Goal: Information Seeking & Learning: Learn about a topic

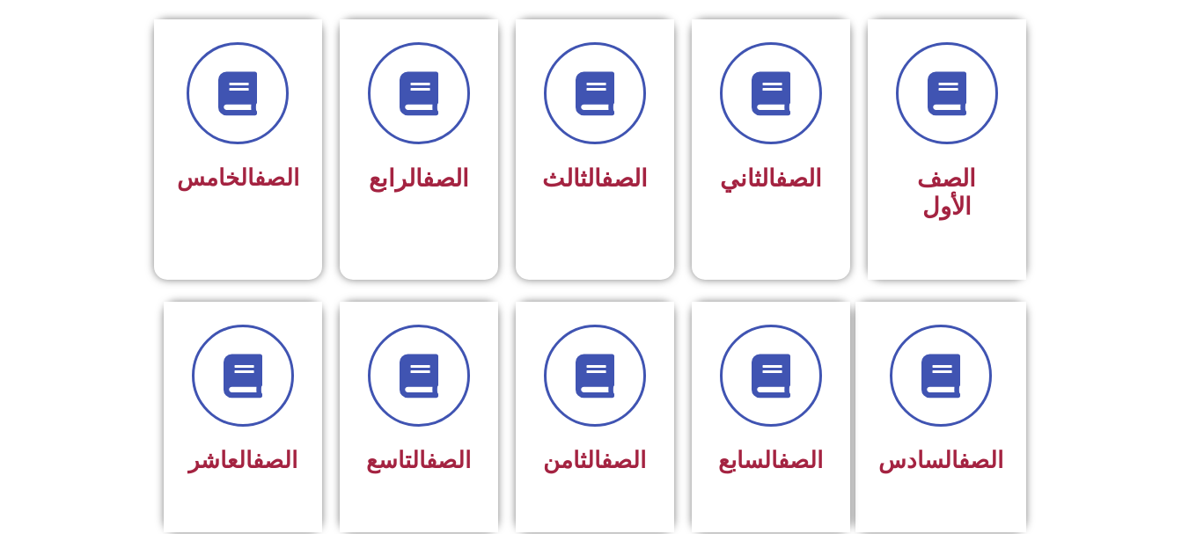
scroll to position [458, 0]
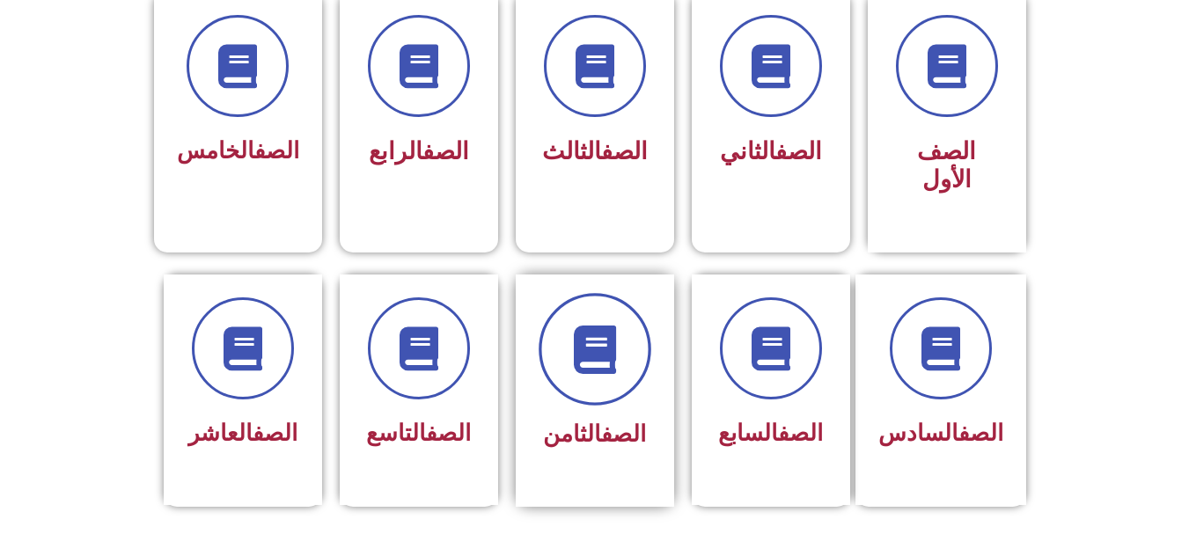
click at [605, 325] on icon at bounding box center [594, 349] width 48 height 48
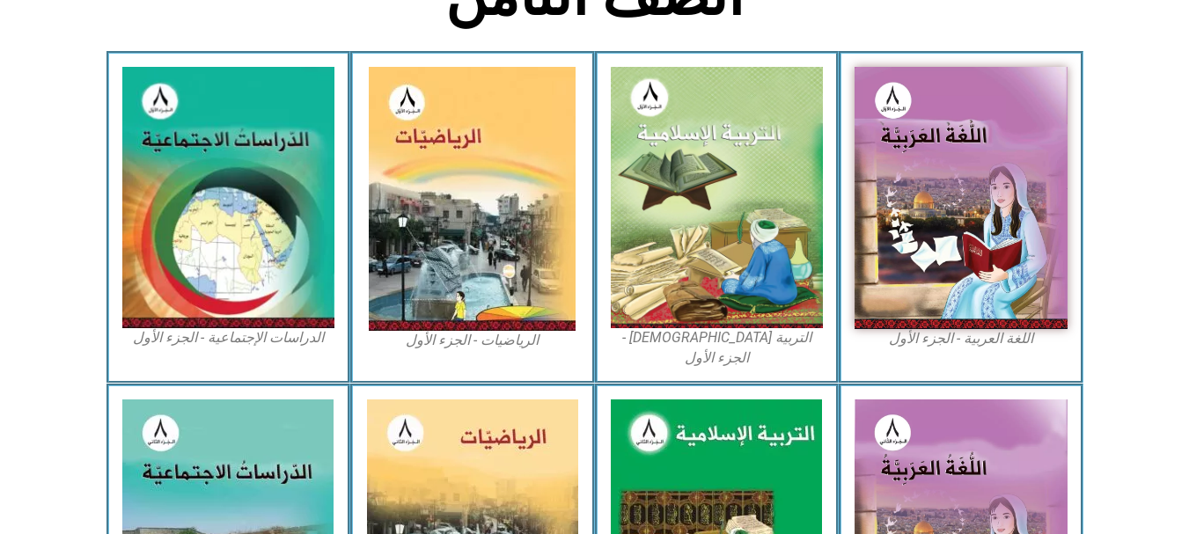
scroll to position [458, 0]
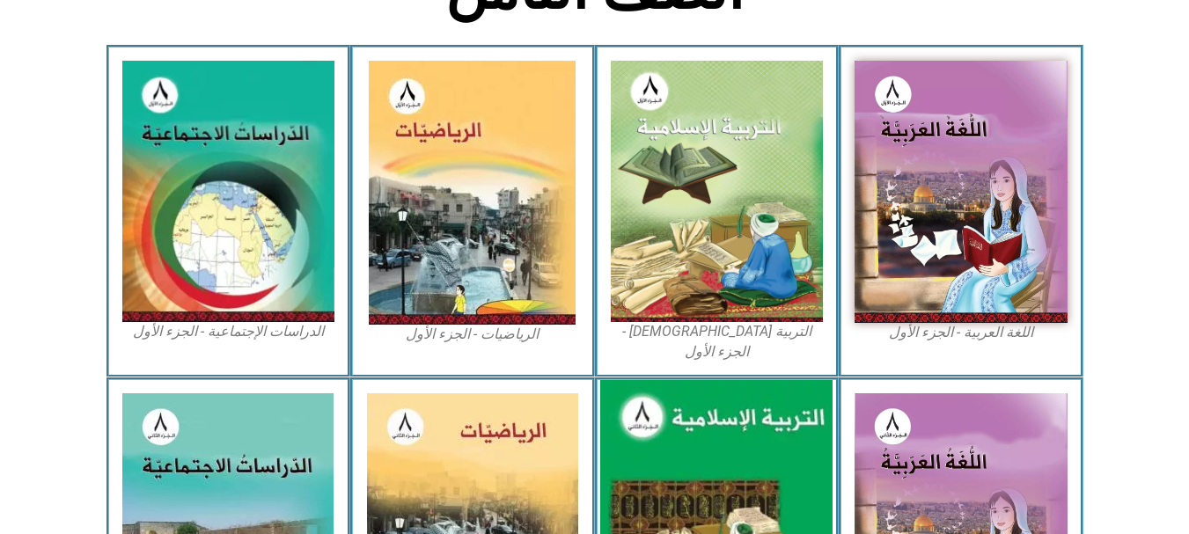
click at [705, 437] on img at bounding box center [716, 525] width 232 height 290
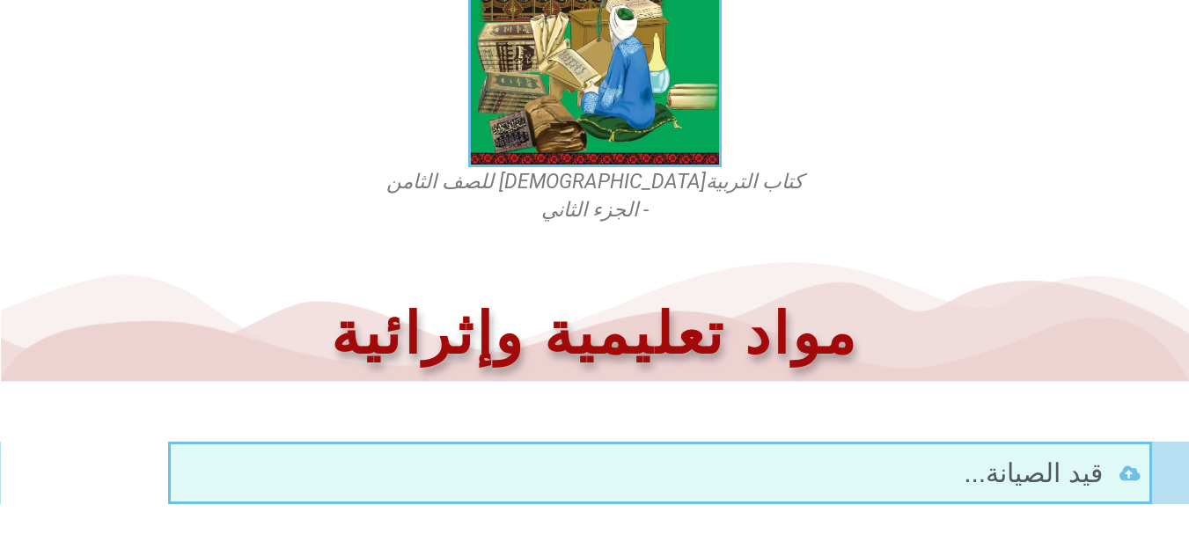
scroll to position [655, 0]
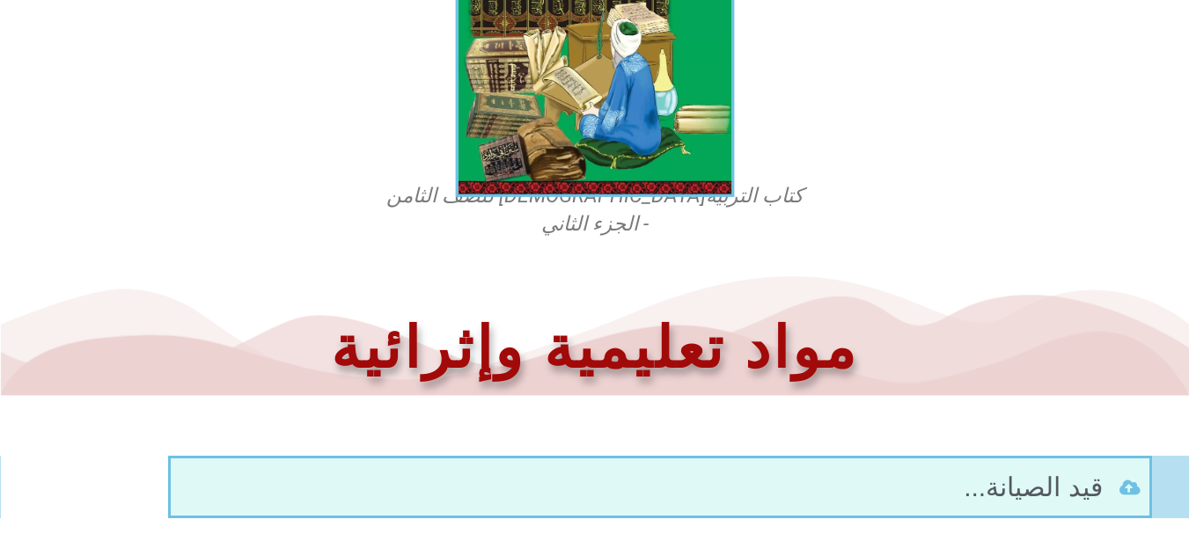
click at [619, 93] on img at bounding box center [594, 23] width 279 height 347
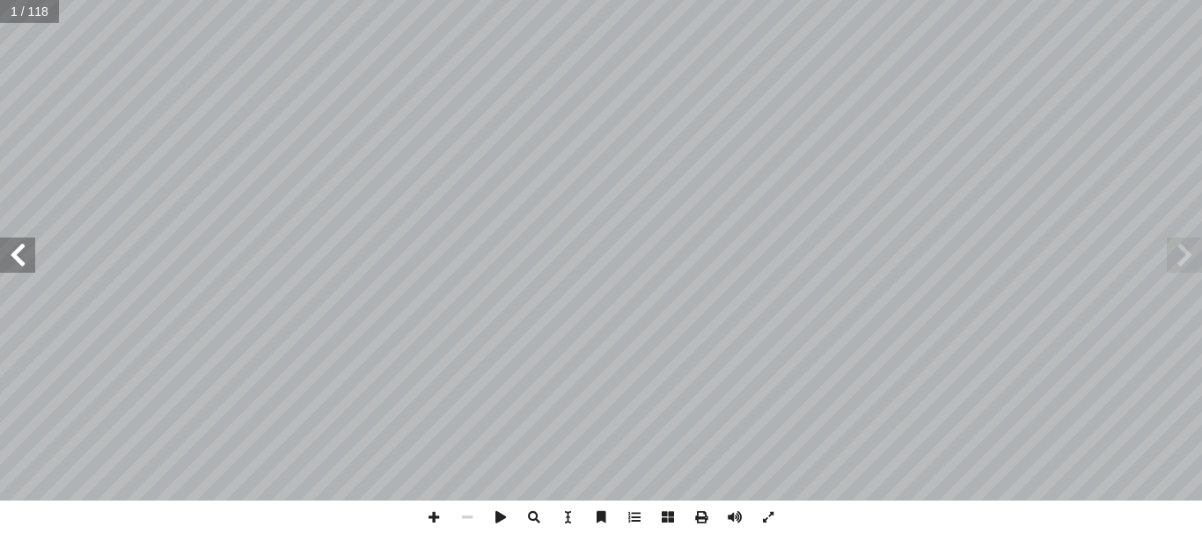
click at [1190, 263] on span at bounding box center [1184, 255] width 35 height 35
click at [26, 261] on span at bounding box center [17, 255] width 35 height 35
click at [16, 261] on span at bounding box center [17, 255] width 35 height 35
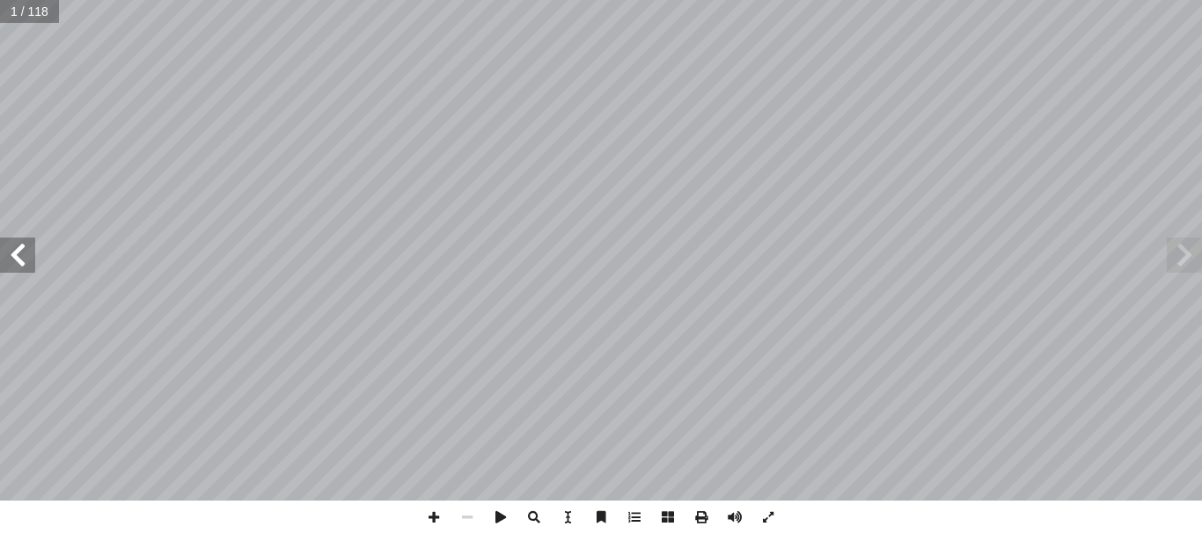
click at [16, 261] on span at bounding box center [17, 255] width 35 height 35
click at [16, 253] on span at bounding box center [17, 255] width 35 height 35
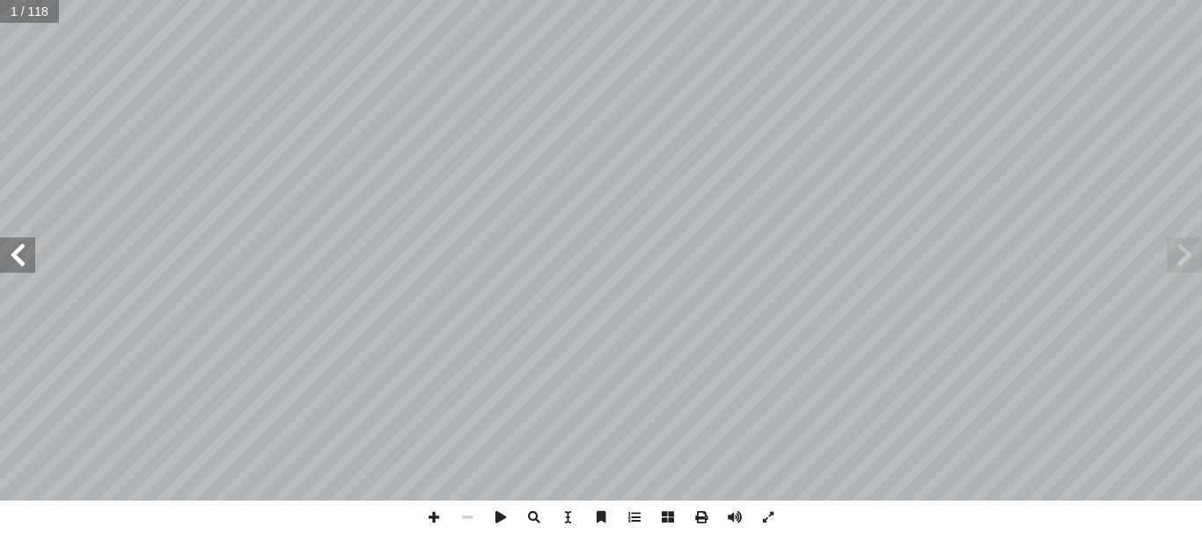
click at [16, 253] on span at bounding box center [17, 255] width 35 height 35
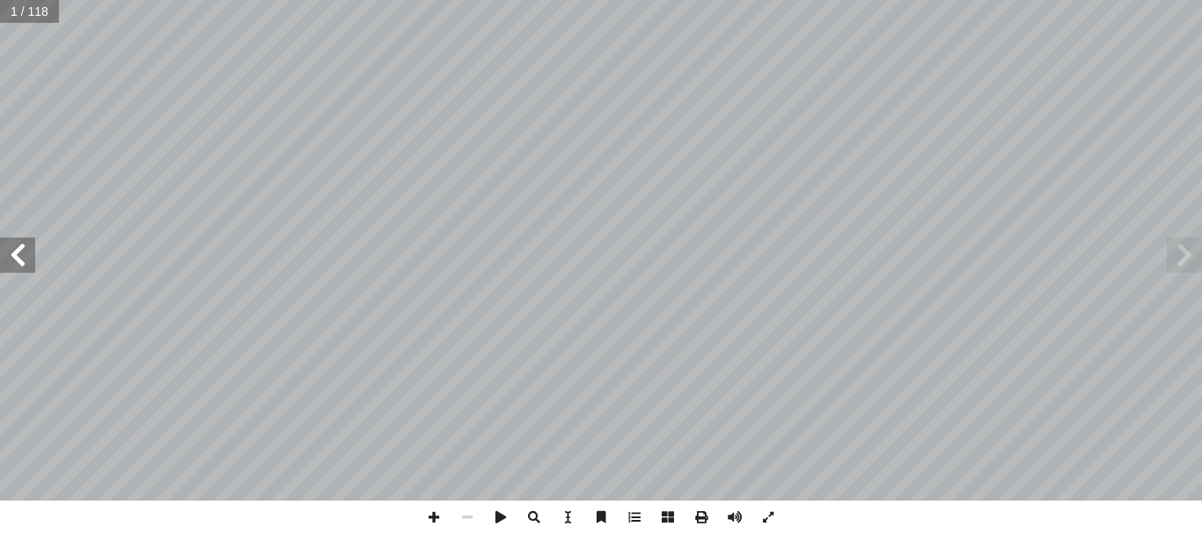
click at [16, 253] on span at bounding box center [17, 255] width 35 height 35
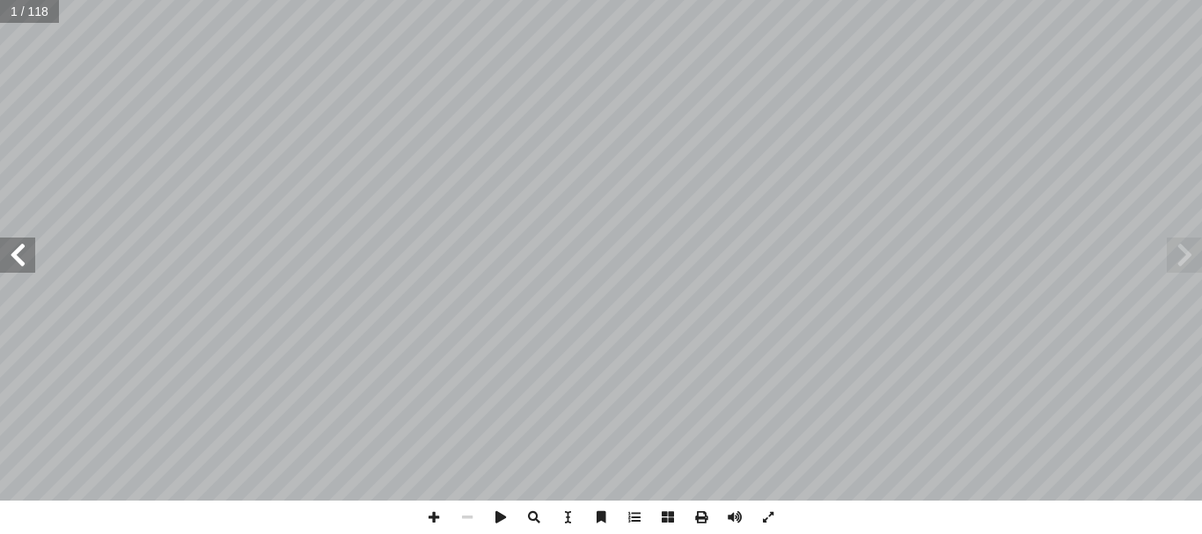
click at [16, 253] on span at bounding box center [17, 255] width 35 height 35
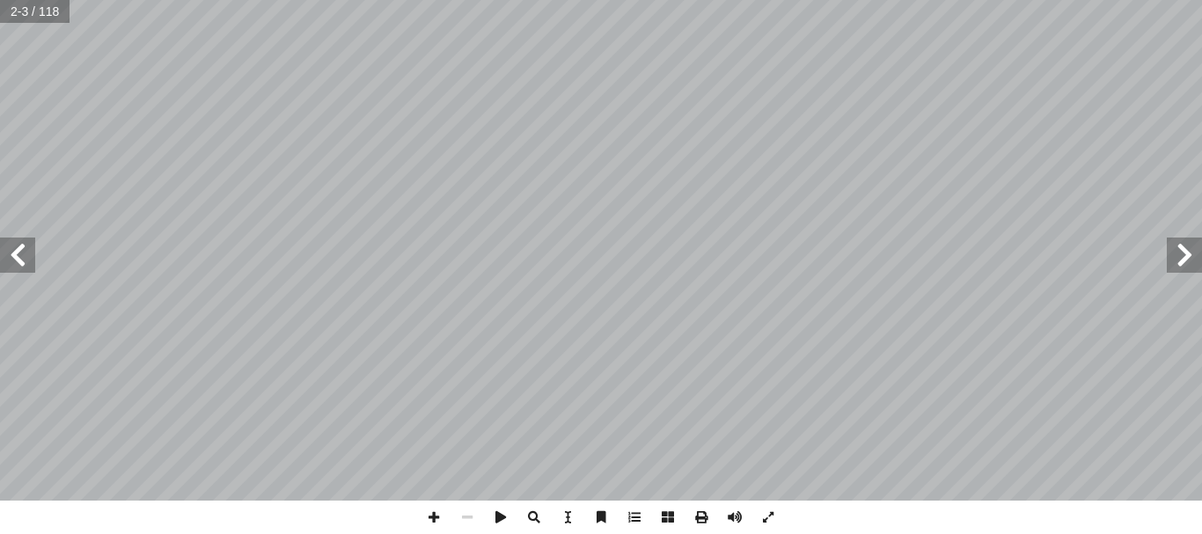
click at [16, 253] on span at bounding box center [17, 255] width 35 height 35
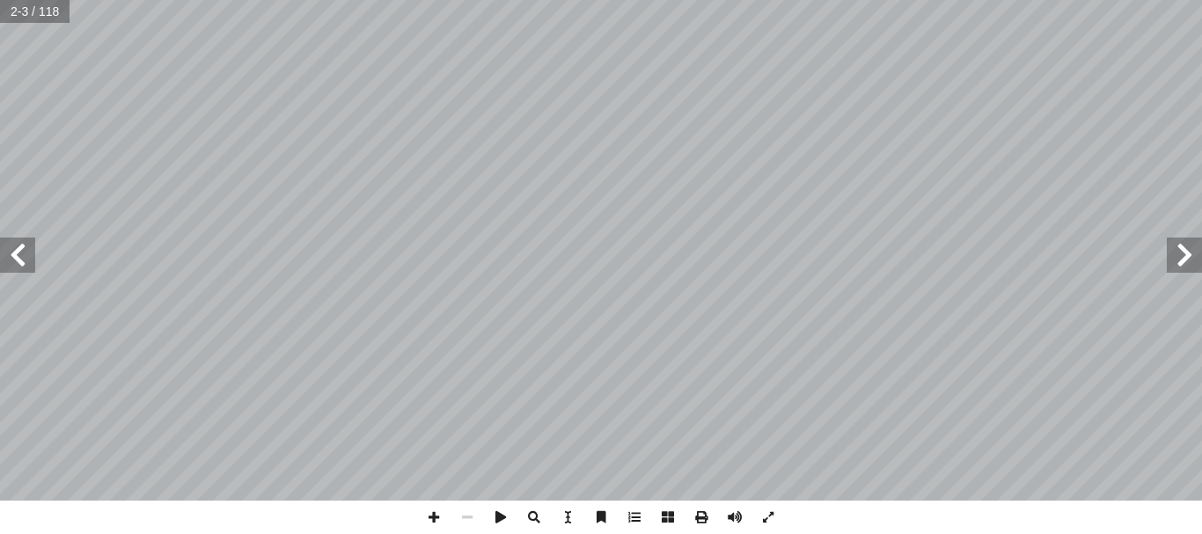
click at [16, 253] on span at bounding box center [17, 255] width 35 height 35
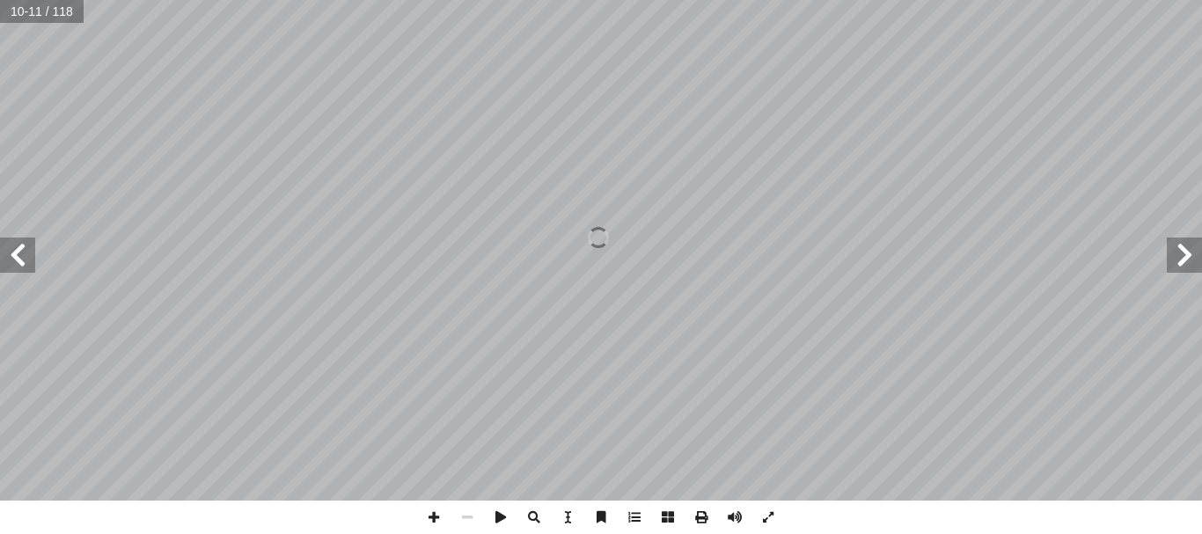
click at [1187, 244] on span at bounding box center [1184, 255] width 35 height 35
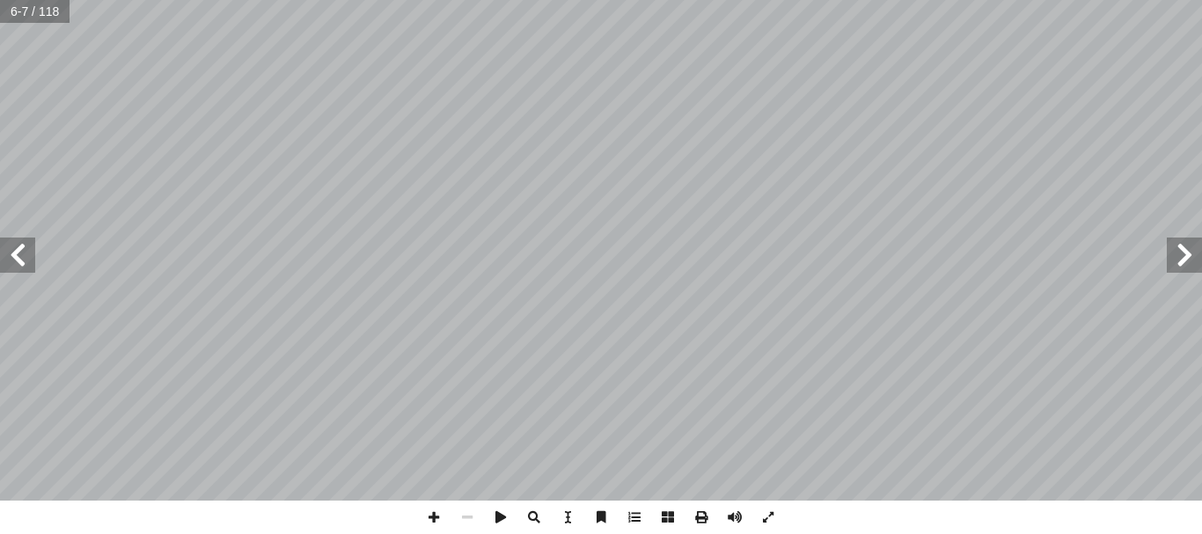
click at [1184, 246] on span at bounding box center [1184, 255] width 35 height 35
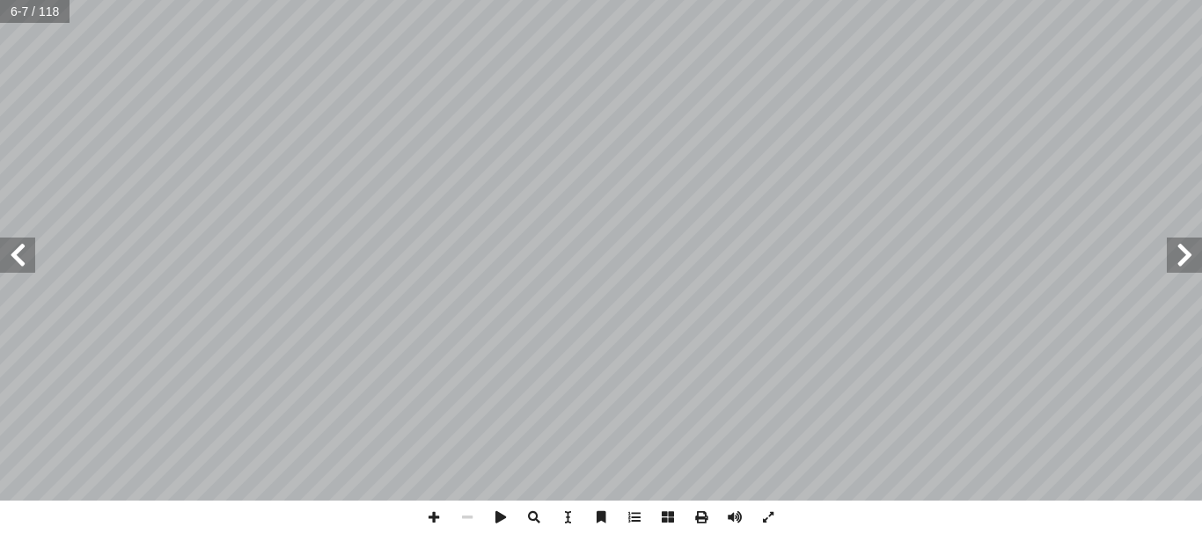
click at [1184, 246] on span at bounding box center [1184, 255] width 35 height 35
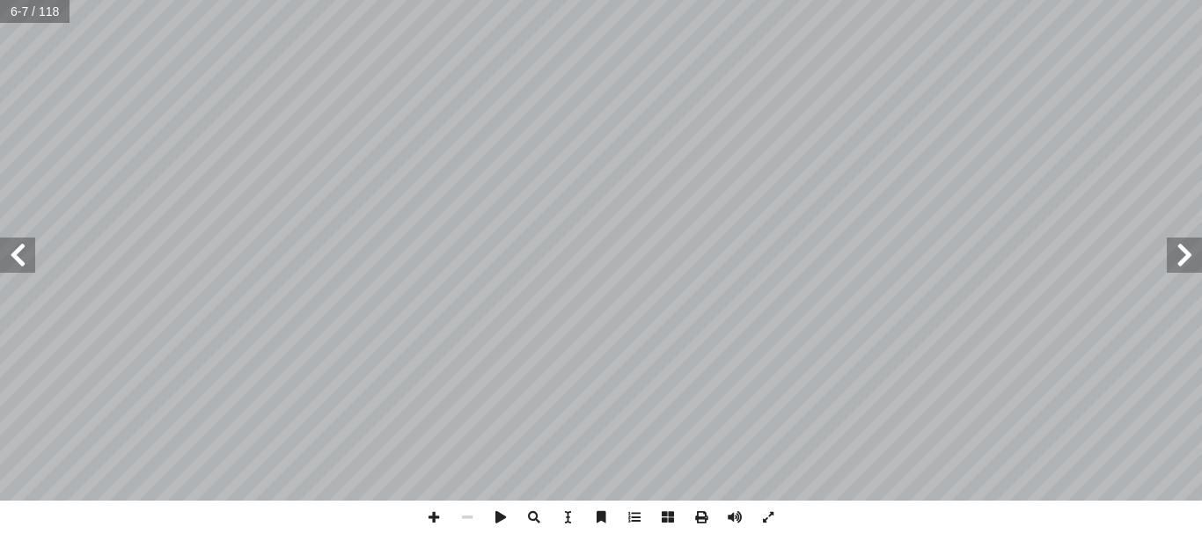
click at [1184, 246] on span at bounding box center [1184, 255] width 35 height 35
click at [17, 254] on span at bounding box center [17, 255] width 35 height 35
click at [1180, 245] on span at bounding box center [1184, 255] width 35 height 35
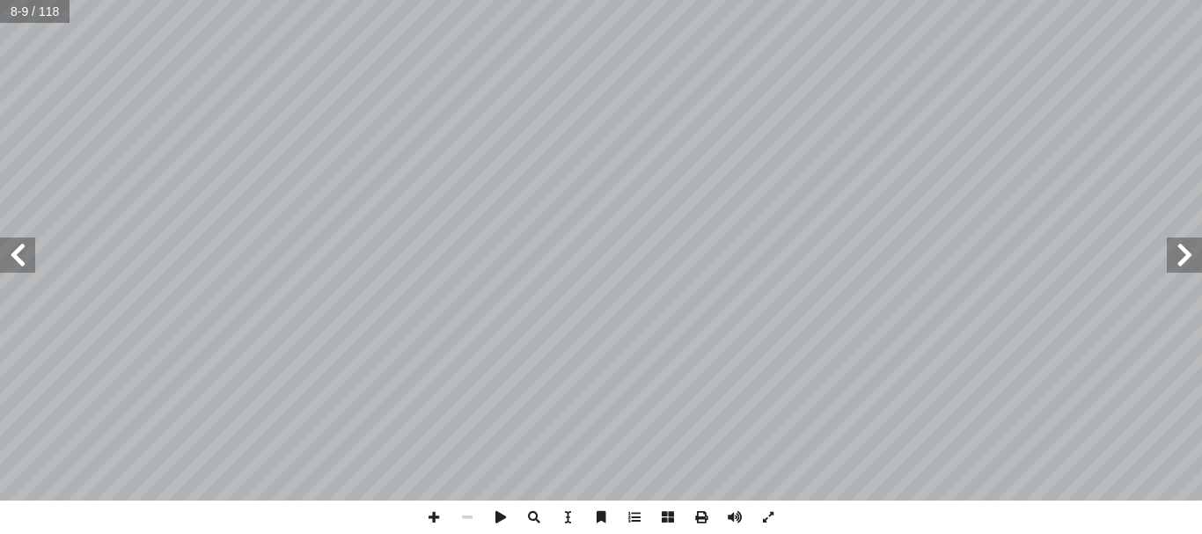
click at [1180, 245] on span at bounding box center [1184, 255] width 35 height 35
click at [1180, 246] on span at bounding box center [1184, 255] width 35 height 35
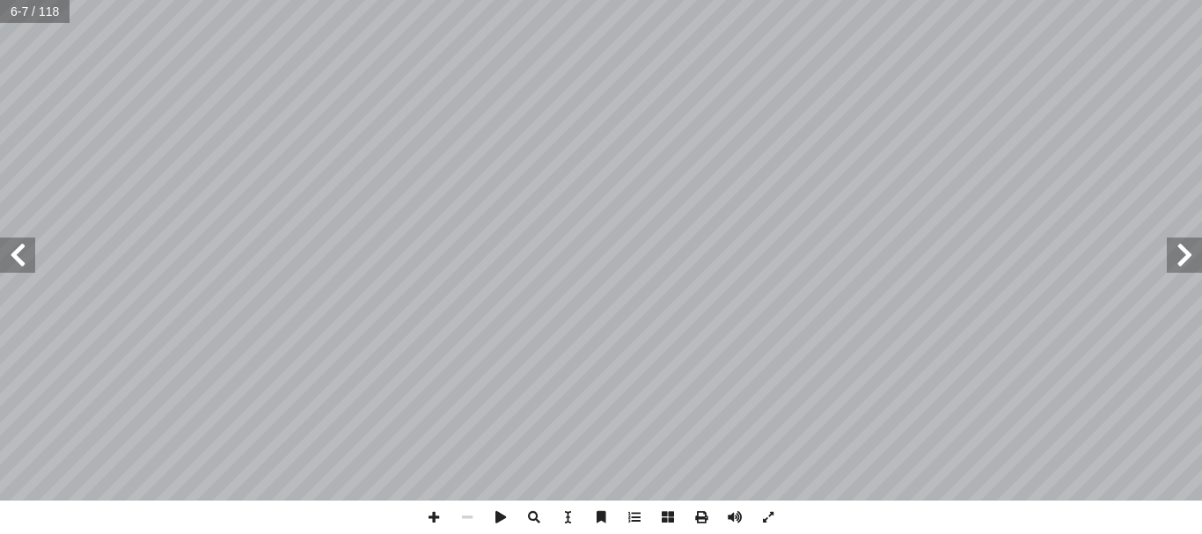
click at [1180, 246] on span at bounding box center [1184, 255] width 35 height 35
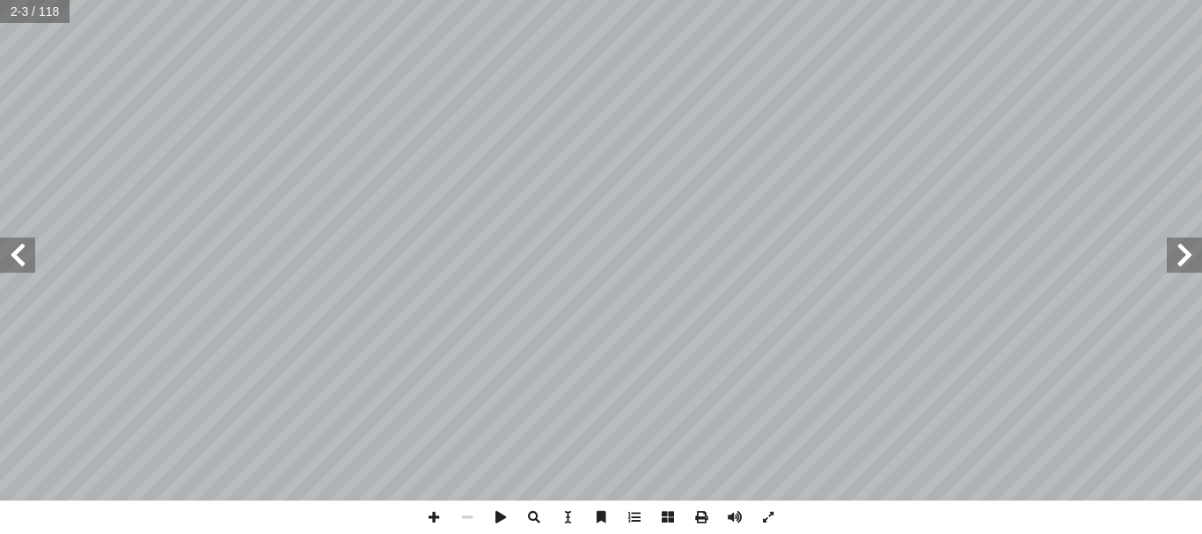
click at [1181, 246] on span at bounding box center [1184, 255] width 35 height 35
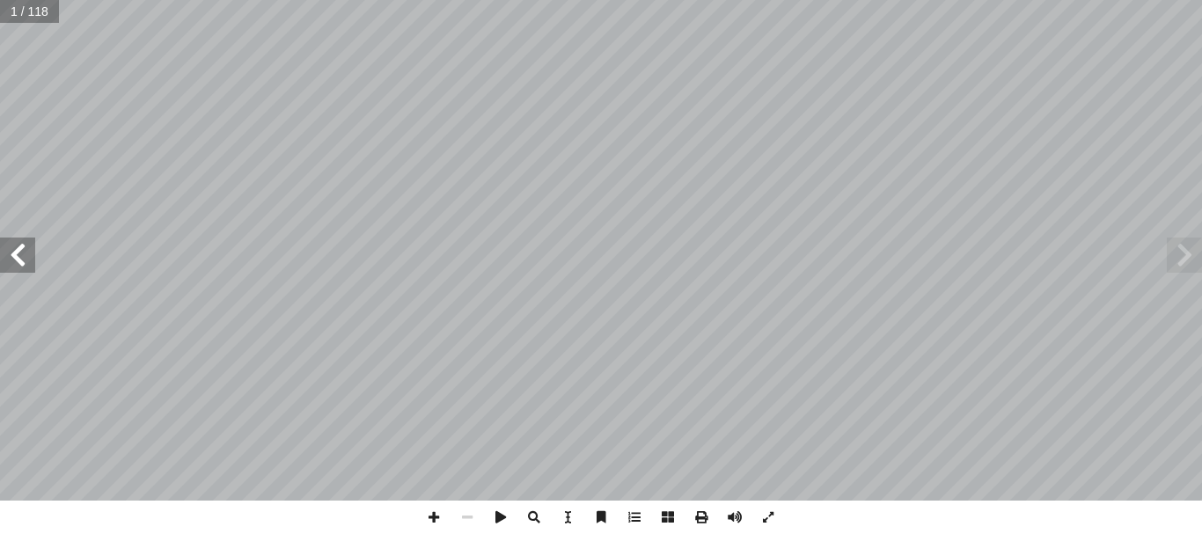
click at [14, 263] on span at bounding box center [17, 255] width 35 height 35
click at [16, 255] on span at bounding box center [17, 255] width 35 height 35
click at [1193, 253] on span at bounding box center [1184, 255] width 35 height 35
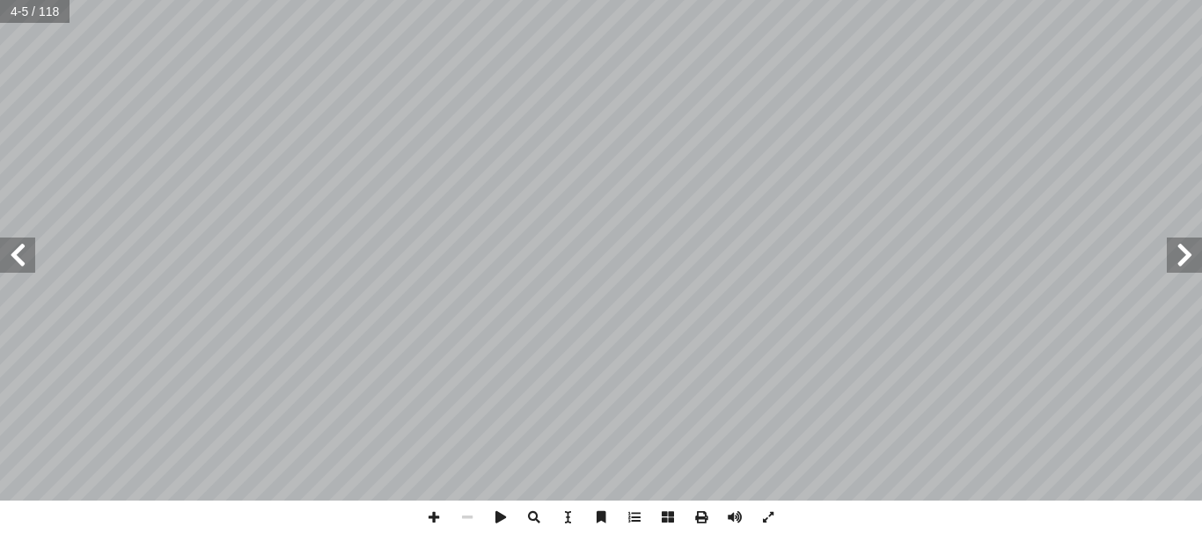
click at [1188, 251] on span at bounding box center [1184, 255] width 35 height 35
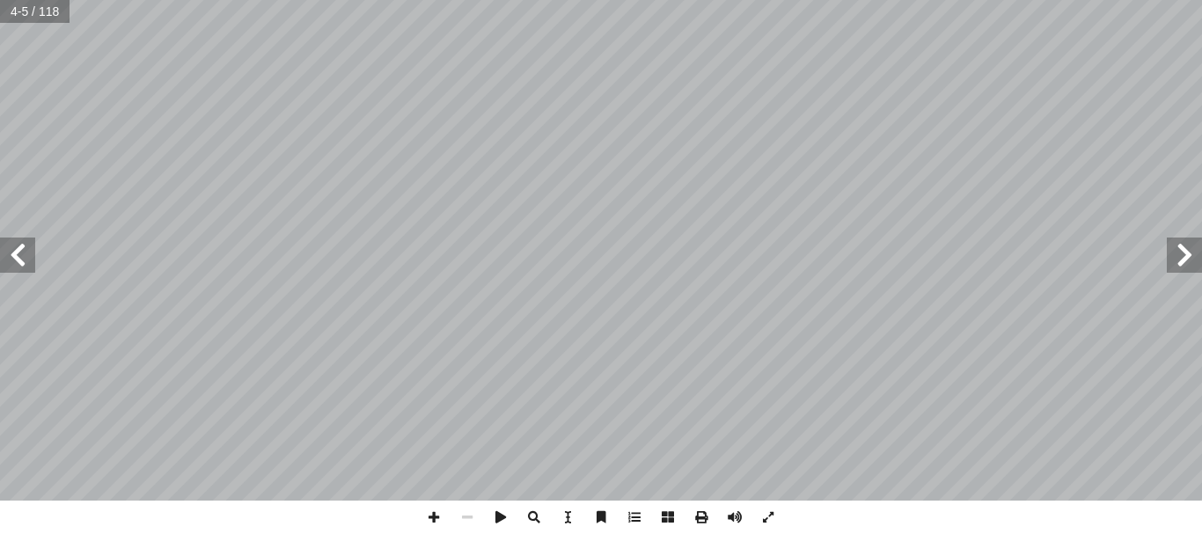
click at [1188, 251] on span at bounding box center [1184, 255] width 35 height 35
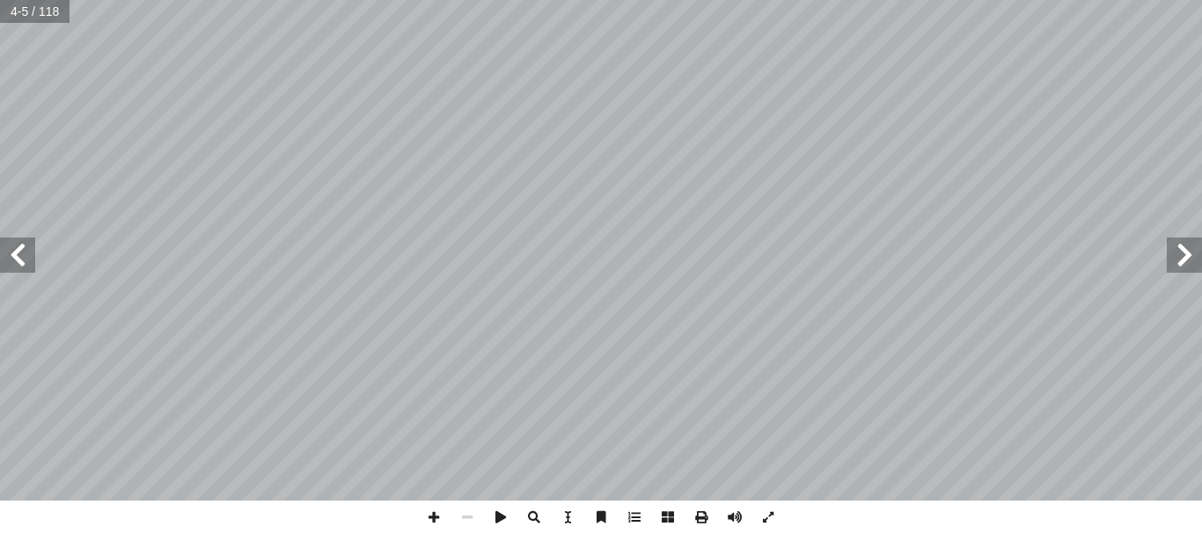
click at [1188, 251] on span at bounding box center [1184, 255] width 35 height 35
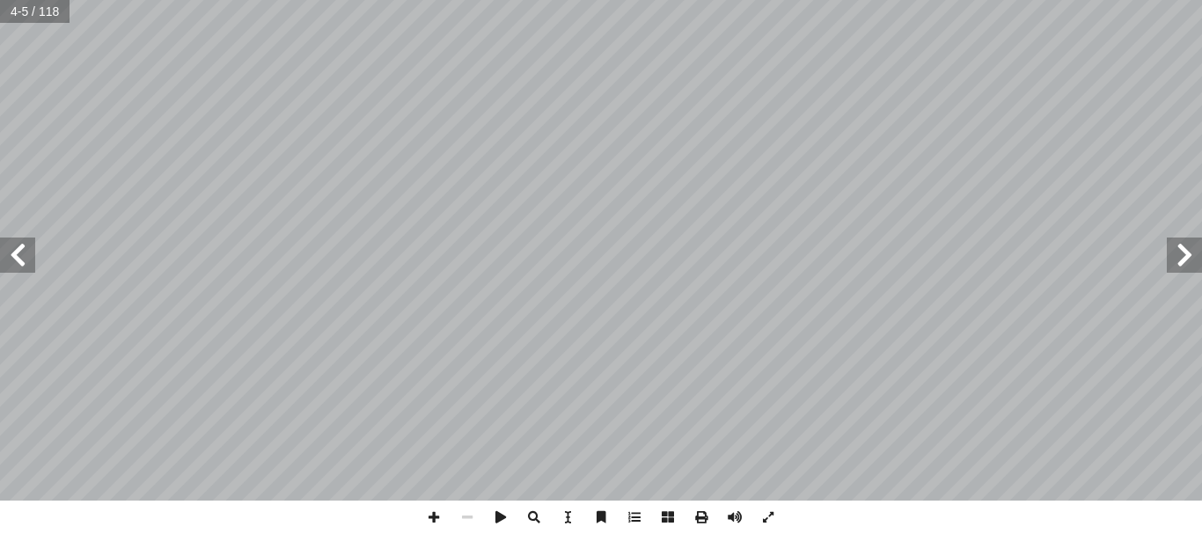
click at [1188, 251] on span at bounding box center [1184, 255] width 35 height 35
click at [1189, 248] on span at bounding box center [1184, 255] width 35 height 35
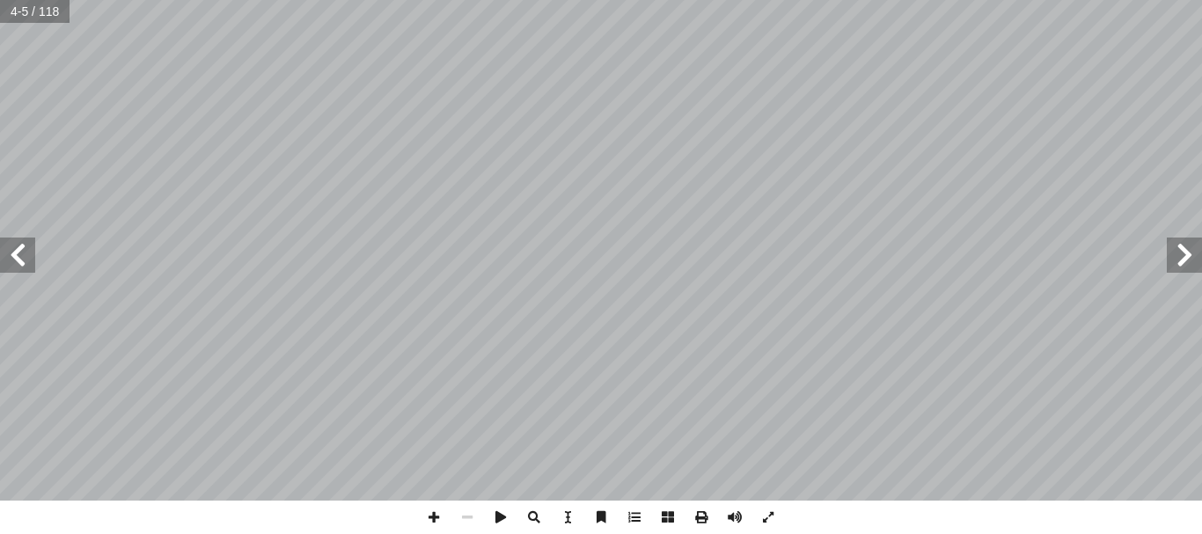
click at [1180, 248] on span at bounding box center [1184, 255] width 35 height 35
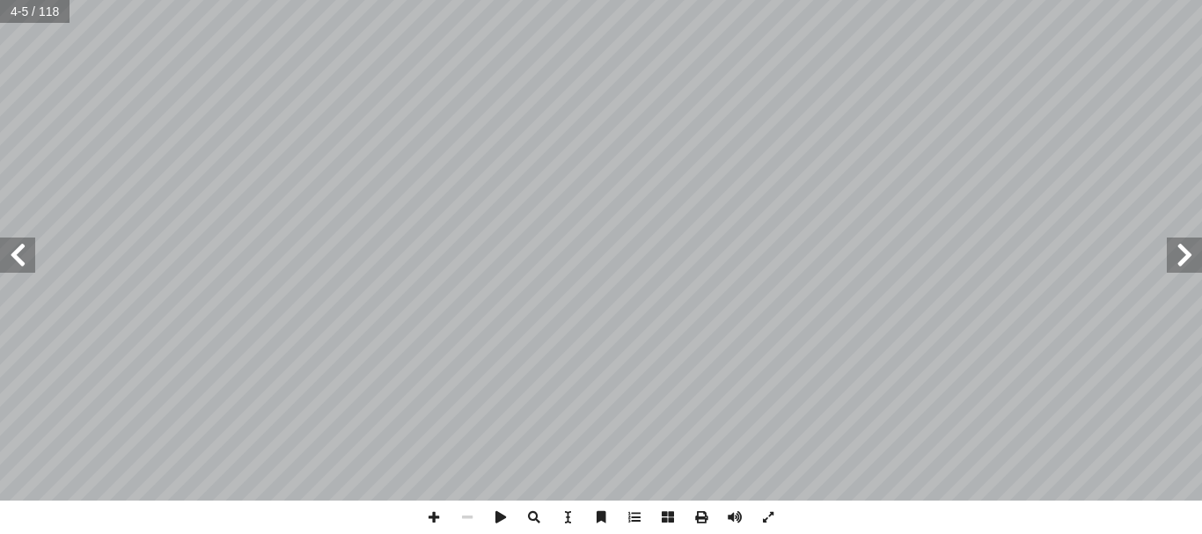
click at [1180, 248] on span at bounding box center [1184, 255] width 35 height 35
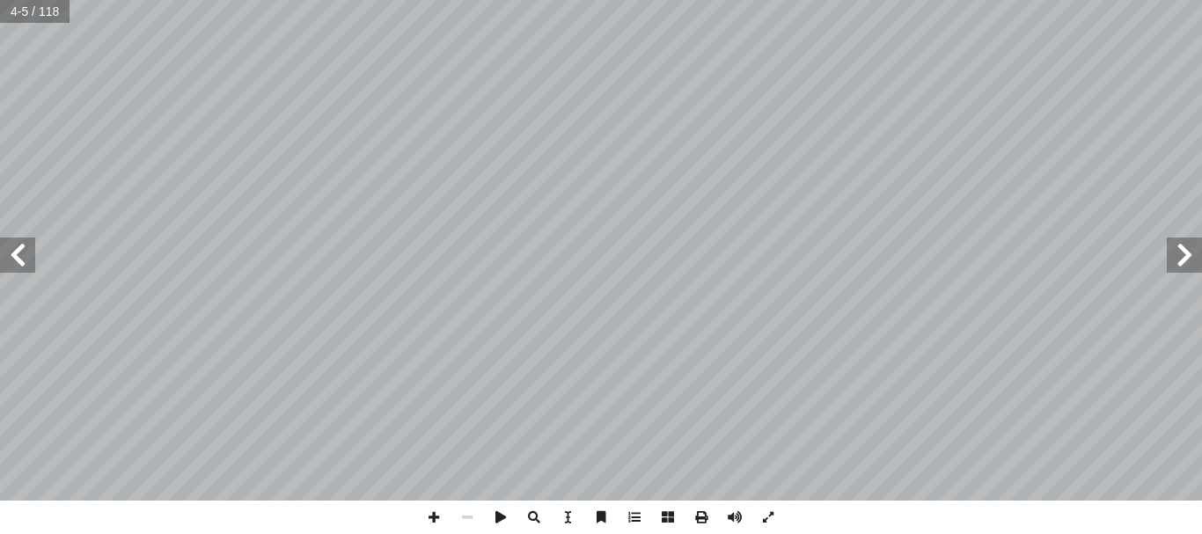
click at [1180, 248] on span at bounding box center [1184, 255] width 35 height 35
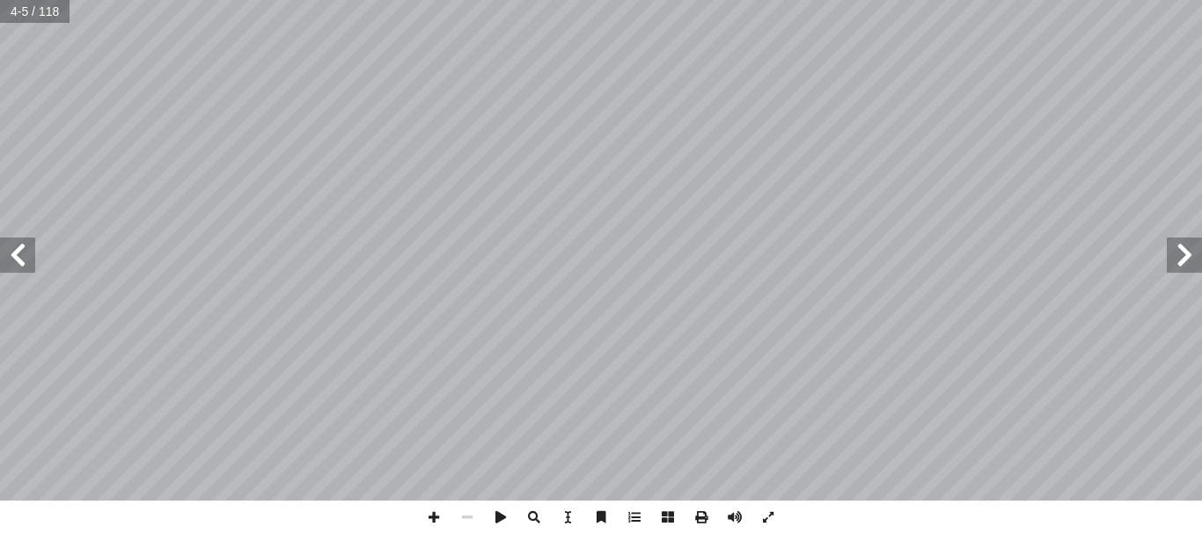
click at [1180, 248] on span at bounding box center [1184, 255] width 35 height 35
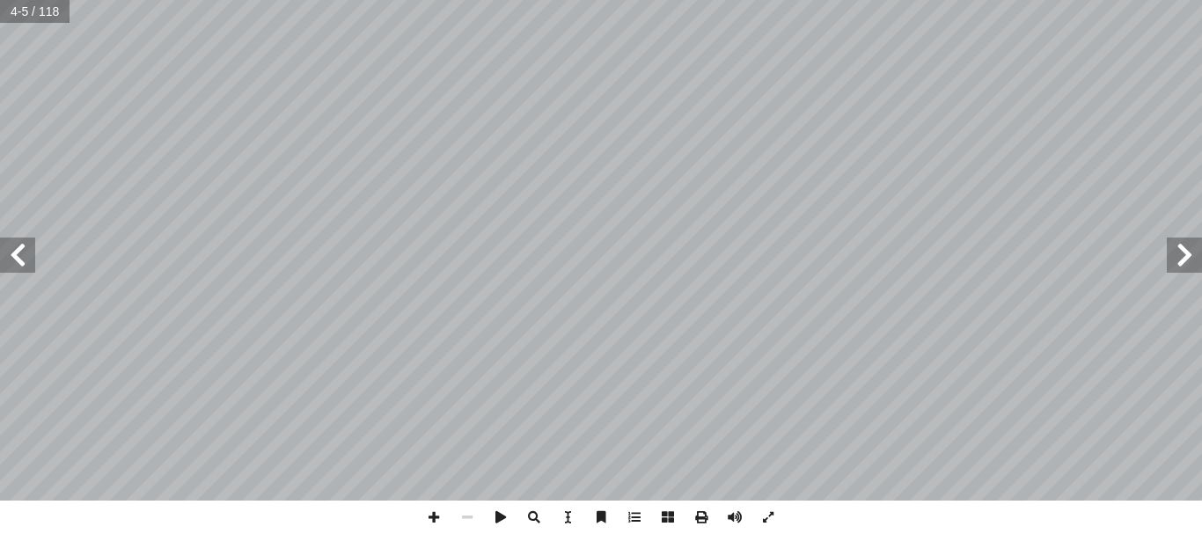
click at [1180, 248] on span at bounding box center [1184, 255] width 35 height 35
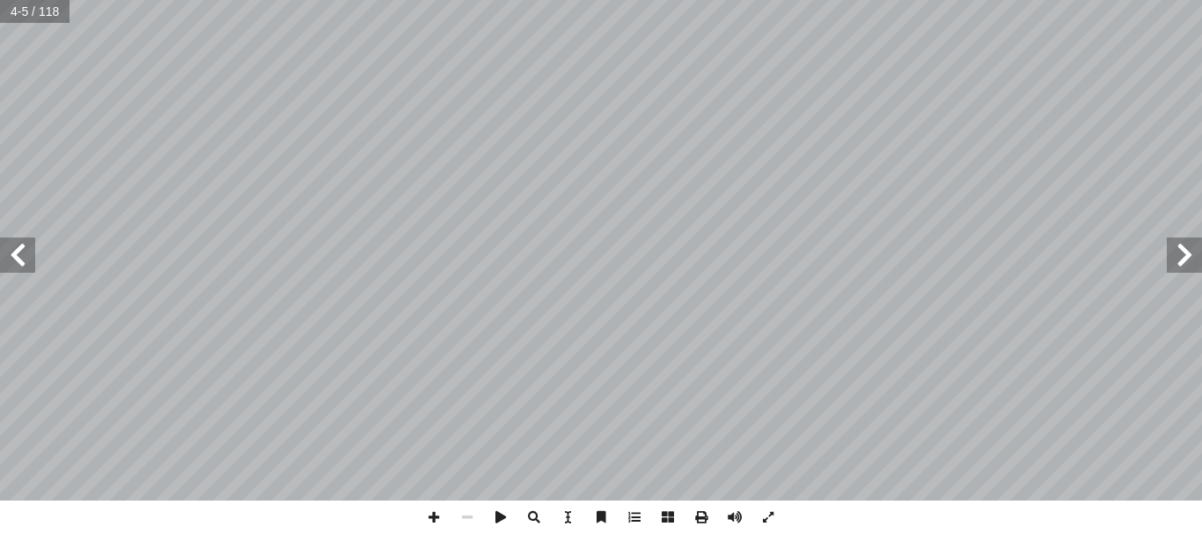
click at [1180, 248] on span at bounding box center [1184, 255] width 35 height 35
click at [1189, 263] on span at bounding box center [1184, 255] width 35 height 35
click at [1189, 259] on span at bounding box center [1184, 255] width 35 height 35
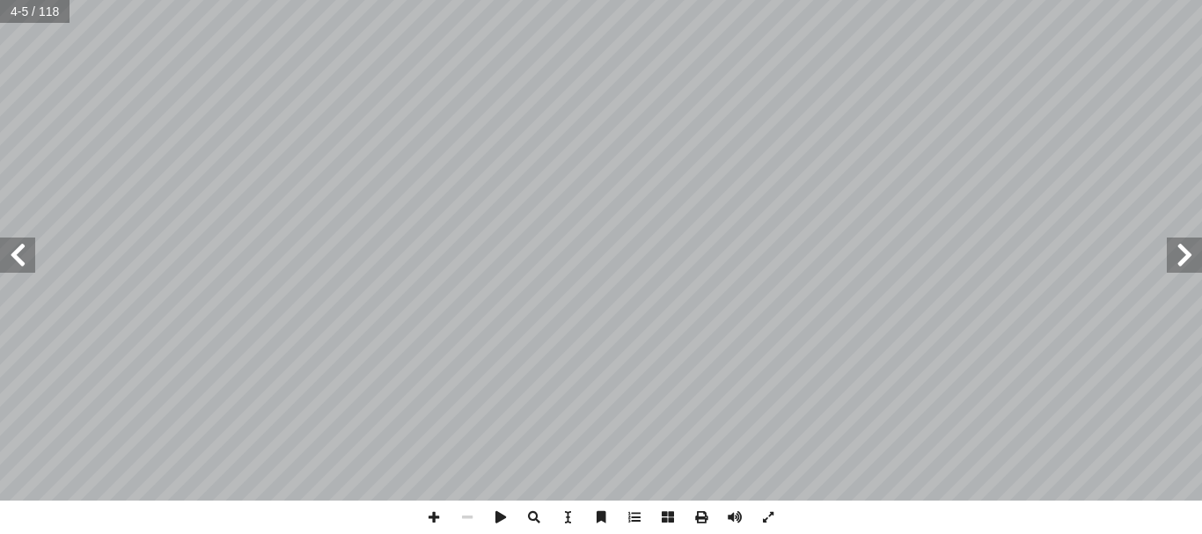
click at [1189, 259] on span at bounding box center [1184, 255] width 35 height 35
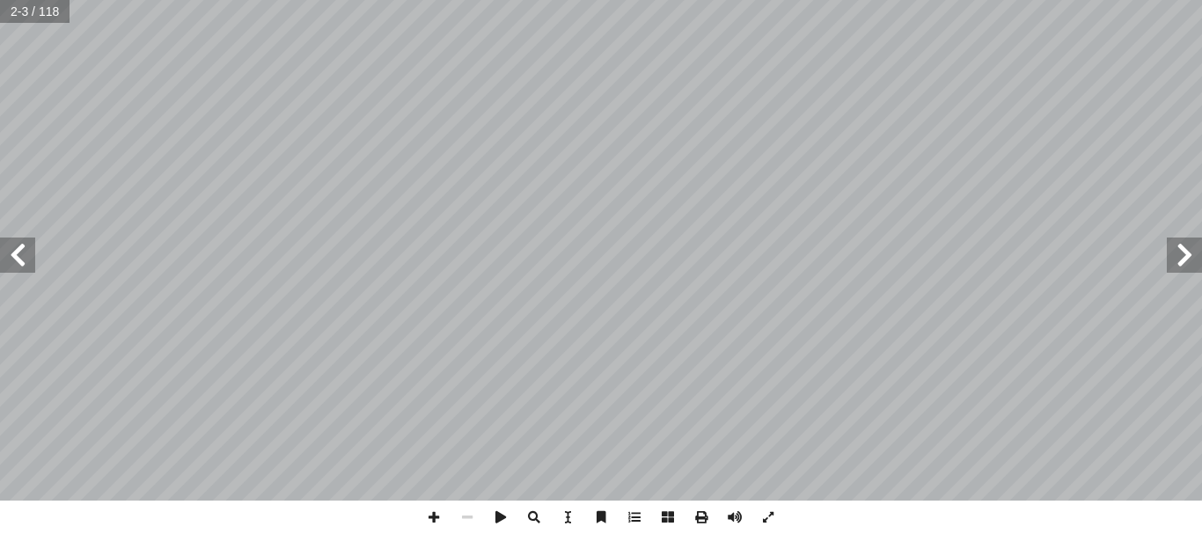
click at [1189, 255] on span at bounding box center [1184, 255] width 35 height 35
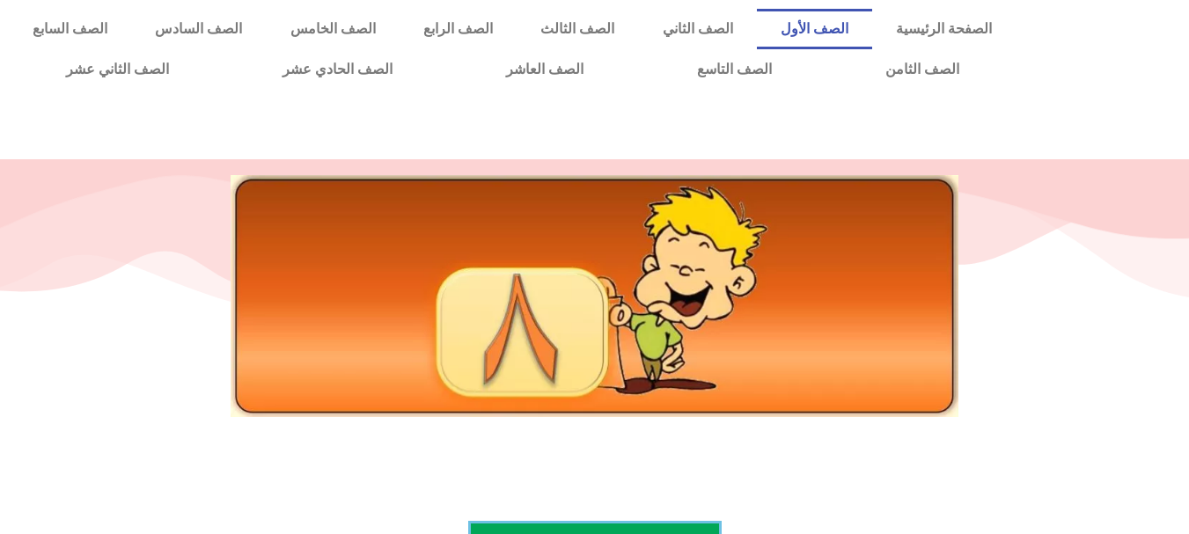
click at [836, 27] on link "الصف الأول" at bounding box center [814, 29] width 115 height 40
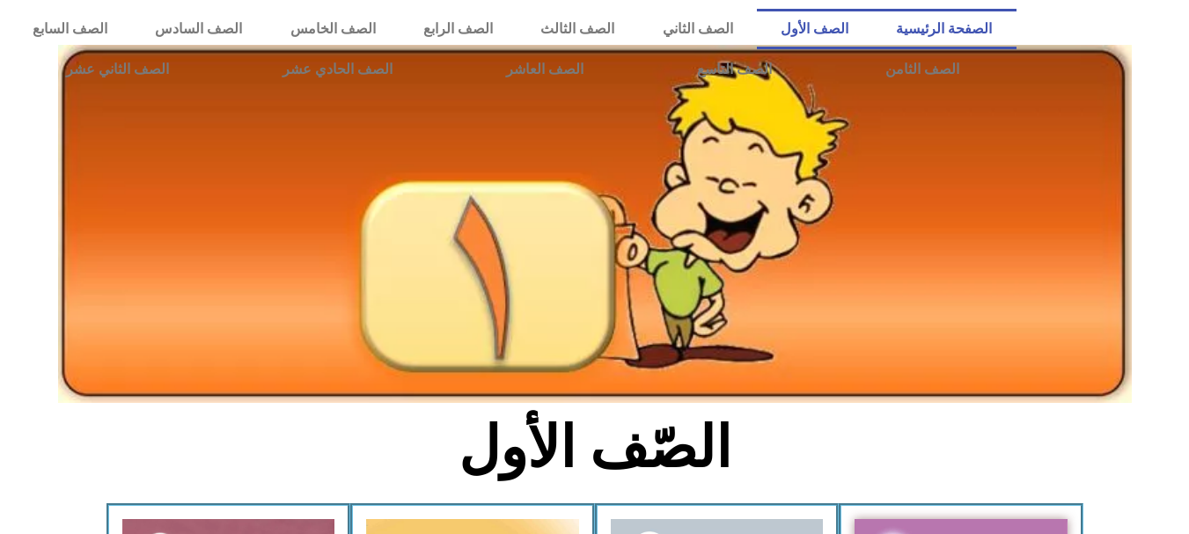
click at [942, 32] on link "الصفحة الرئيسية" at bounding box center [943, 29] width 143 height 40
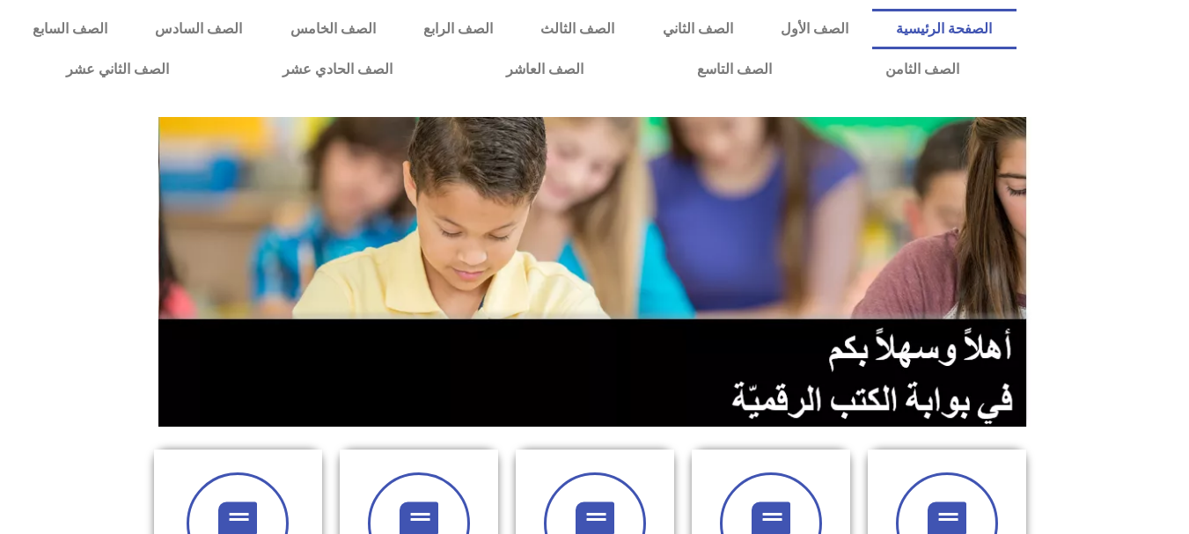
click at [952, 26] on link "الصفحة الرئيسية" at bounding box center [943, 29] width 143 height 40
drag, startPoint x: 47, startPoint y: 0, endPoint x: 57, endPoint y: 157, distance: 157.0
click at [57, 157] on section at bounding box center [594, 272] width 1189 height 336
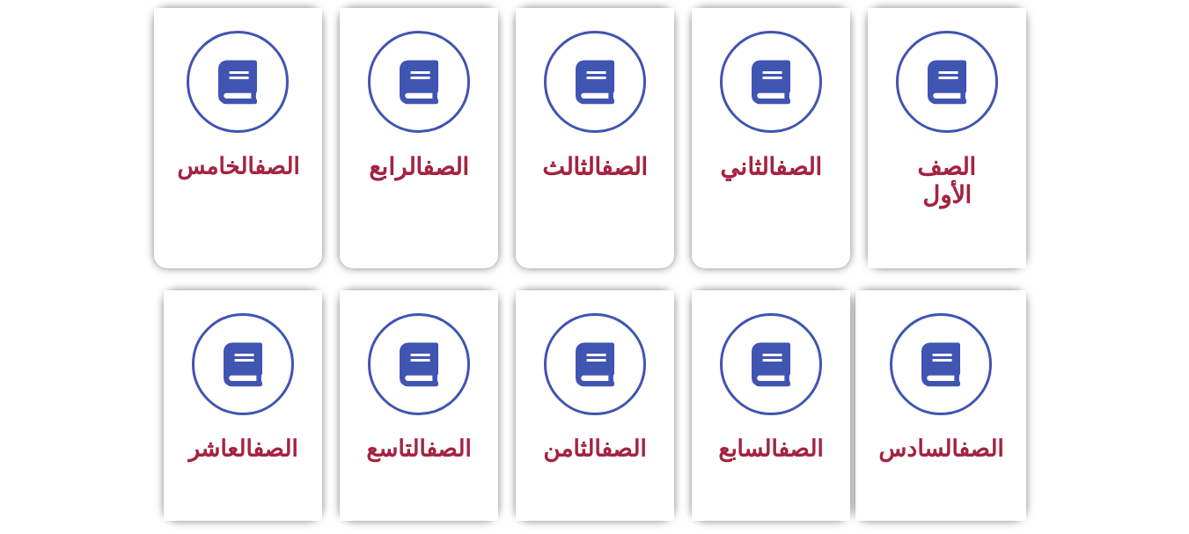
scroll to position [458, 0]
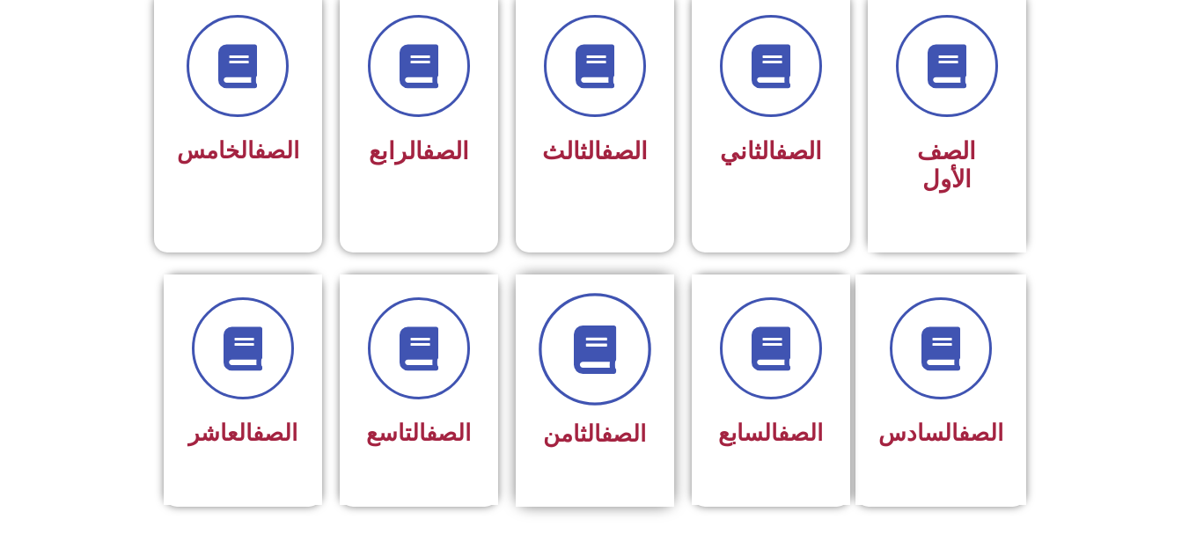
click at [605, 325] on icon at bounding box center [594, 349] width 48 height 48
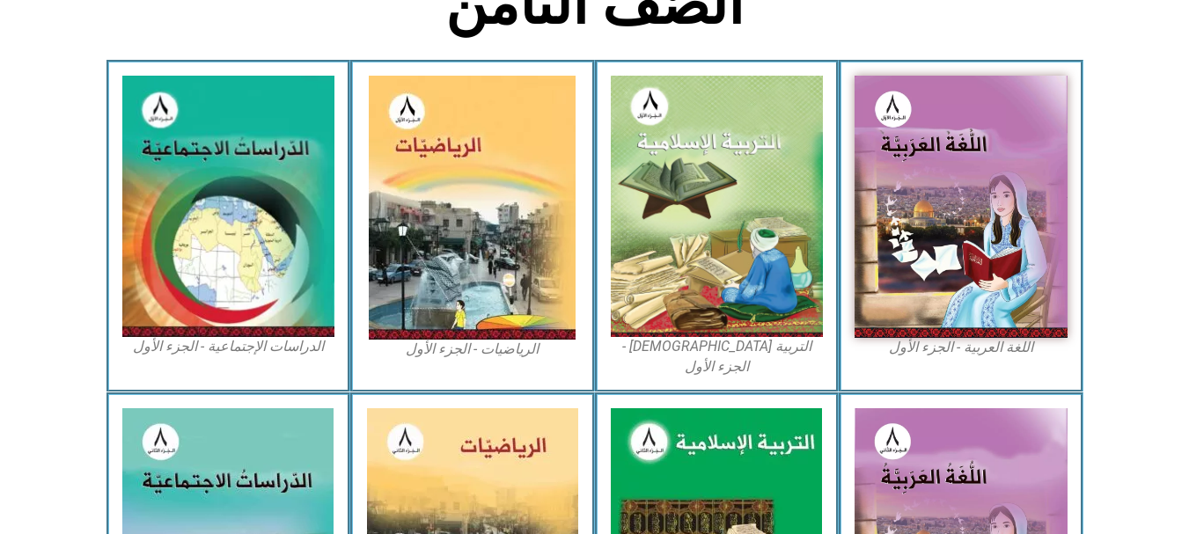
scroll to position [458, 0]
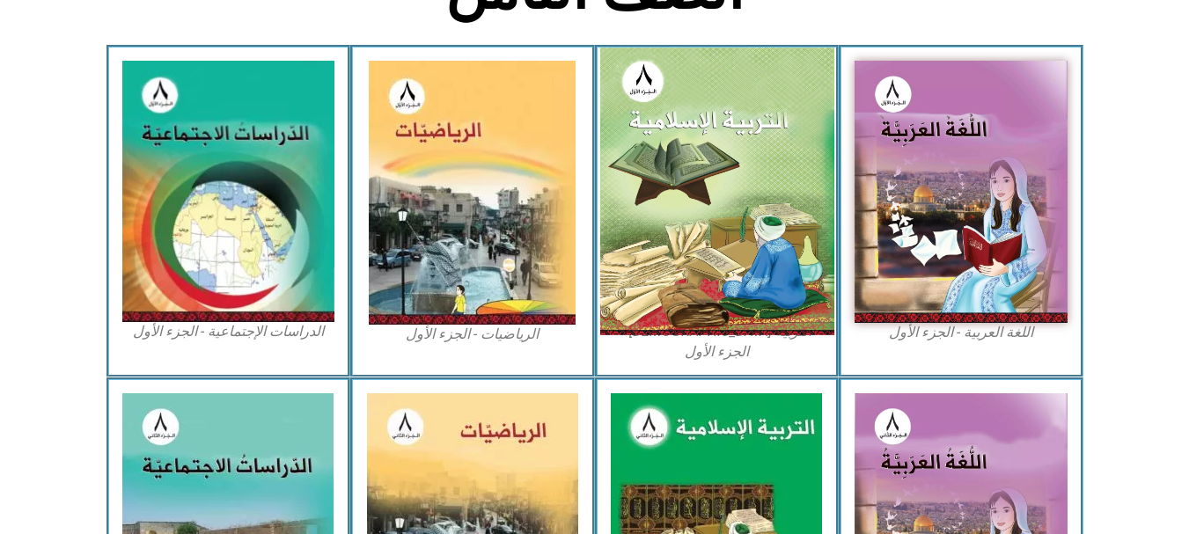
click at [725, 171] on img at bounding box center [716, 192] width 234 height 288
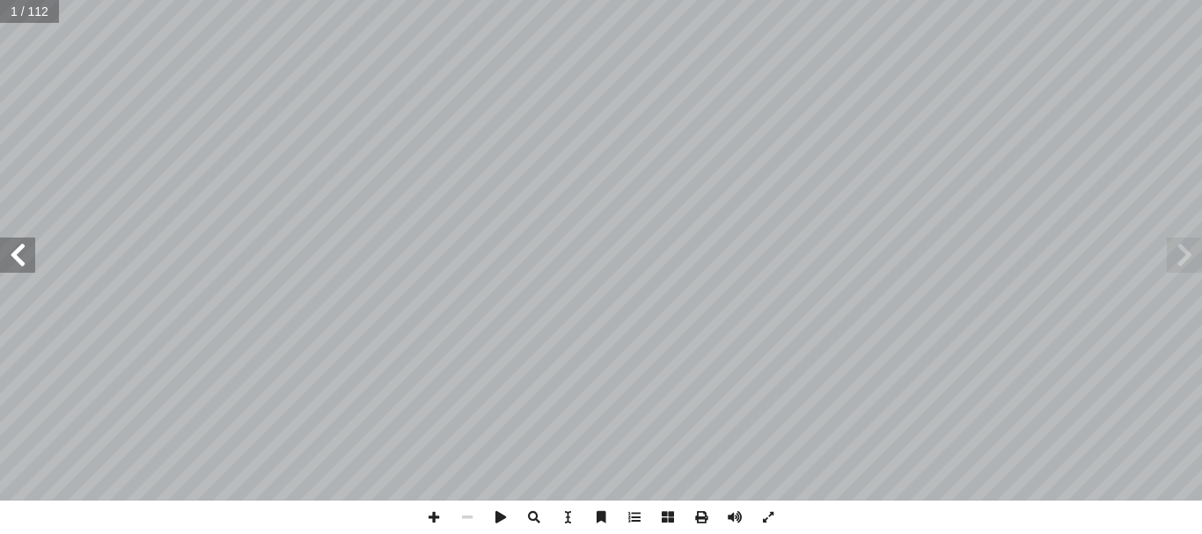
click at [22, 253] on span at bounding box center [17, 255] width 35 height 35
click at [19, 248] on span at bounding box center [17, 255] width 35 height 35
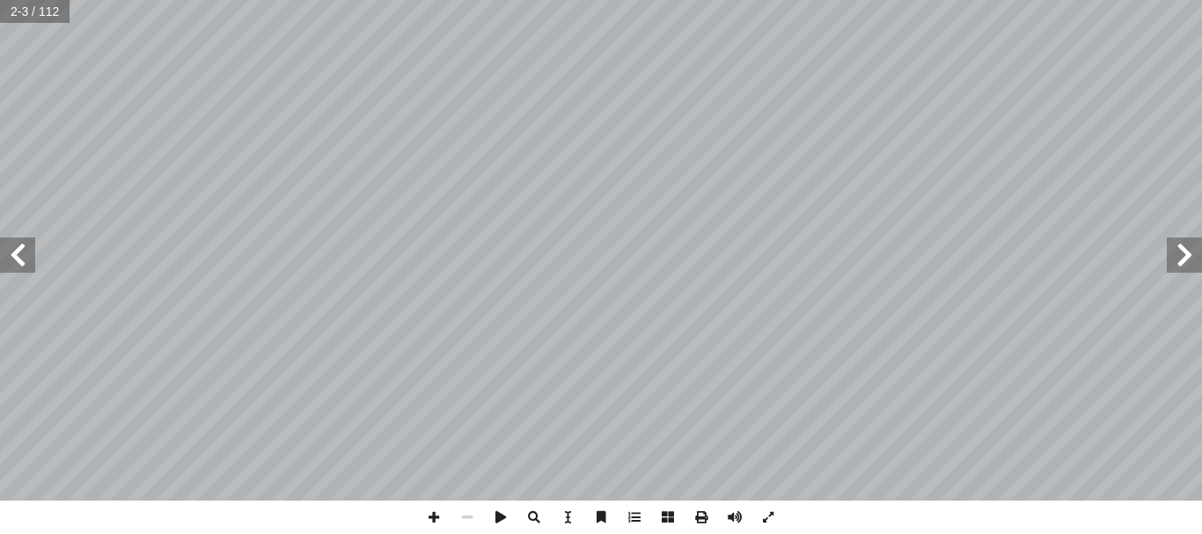
click at [19, 248] on span at bounding box center [17, 255] width 35 height 35
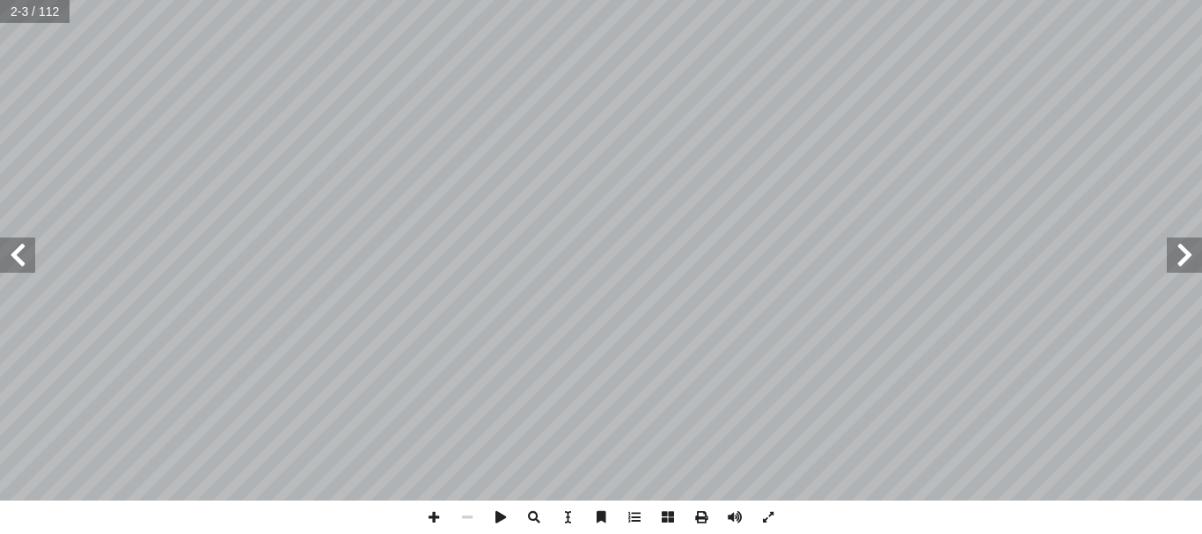
click at [19, 248] on span at bounding box center [17, 255] width 35 height 35
click at [1179, 263] on span at bounding box center [1184, 255] width 35 height 35
click at [1192, 248] on span at bounding box center [1184, 255] width 35 height 35
